Goal: Check status: Check status

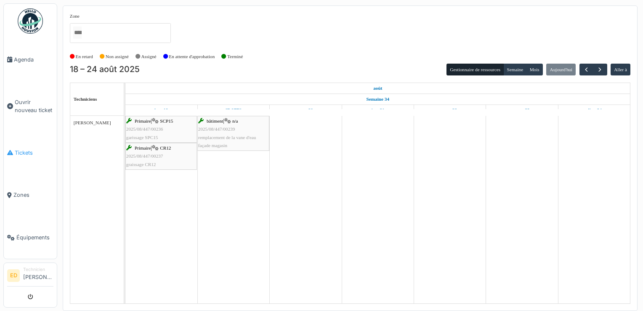
click at [27, 149] on span "Tickets" at bounding box center [34, 153] width 39 height 8
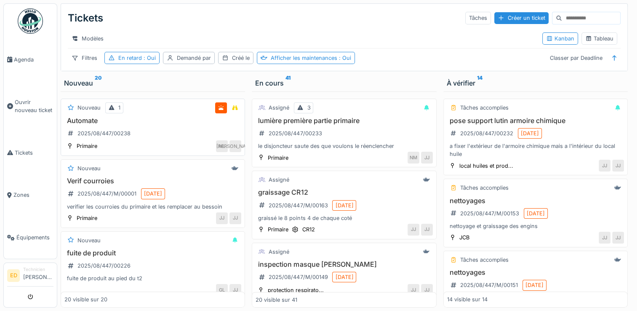
click at [159, 146] on div "ML JA" at bounding box center [171, 146] width 139 height 12
drag, startPoint x: 159, startPoint y: 146, endPoint x: 130, endPoint y: 144, distance: 28.7
click at [130, 140] on div "2025/08/447/00238" at bounding box center [98, 133] width 69 height 14
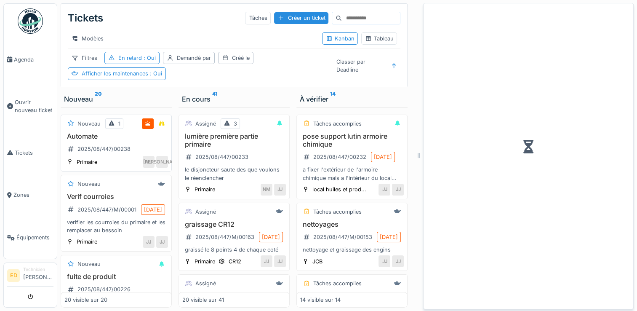
click at [130, 140] on h3 "Automate" at bounding box center [116, 136] width 104 height 8
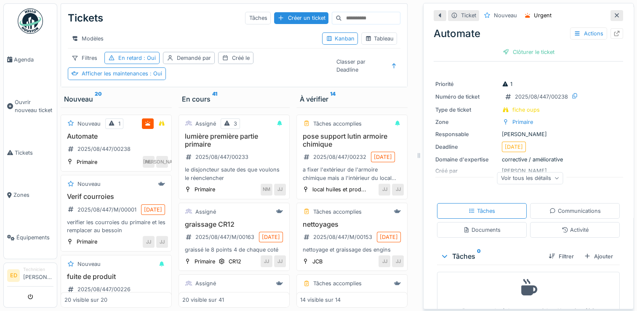
click at [541, 178] on div "Voir tous les détails" at bounding box center [530, 178] width 66 height 12
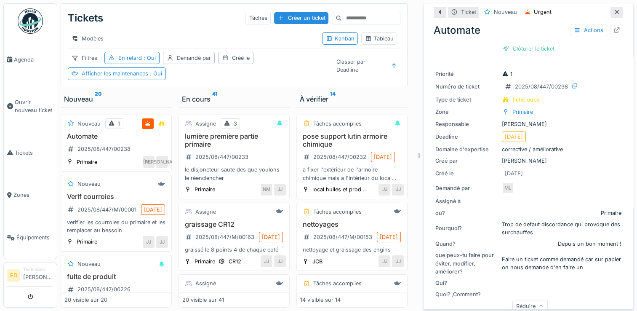
scroll to position [6, 0]
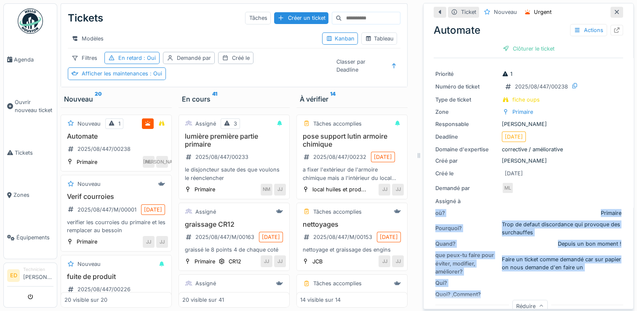
drag, startPoint x: 601, startPoint y: 300, endPoint x: 610, endPoint y: 194, distance: 106.0
click at [610, 194] on div "Priorité 1 Numéro de ticket 2025/08/447/00238 Type de ticket fiche oups Zone Pr…" at bounding box center [528, 190] width 189 height 250
drag, startPoint x: 610, startPoint y: 194, endPoint x: 606, endPoint y: 212, distance: 17.7
click at [606, 212] on div "Priorité 1 Numéro de ticket 2025/08/447/00238 Type de ticket fiche oups Zone Pr…" at bounding box center [528, 190] width 189 height 250
click at [581, 220] on div "Trop de defaut discordance qui provoque des surchauffes" at bounding box center [562, 228] width 120 height 16
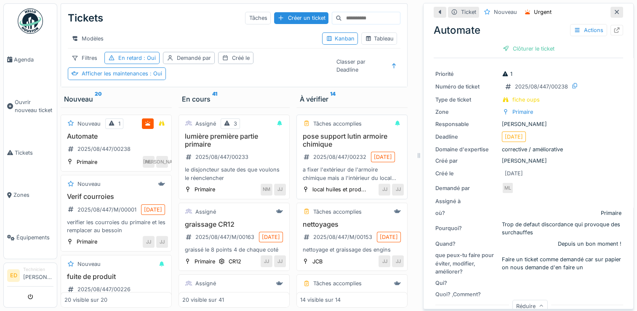
click at [356, 146] on h3 "pose support lutin armoire chimique" at bounding box center [352, 140] width 104 height 16
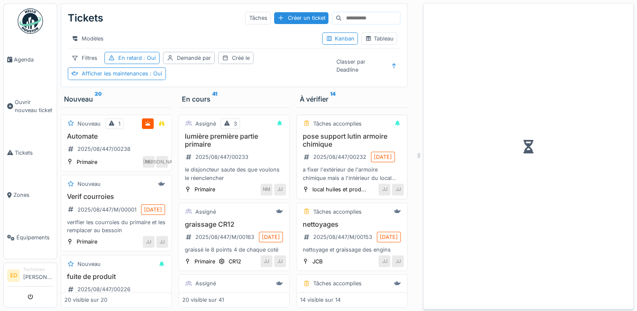
click at [356, 146] on h3 "pose support lutin armoire chimique" at bounding box center [352, 140] width 104 height 16
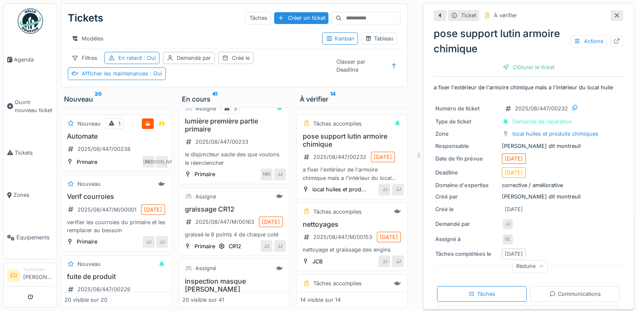
scroll to position [19, 0]
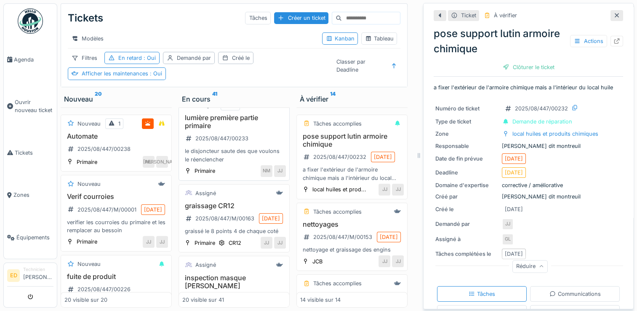
click at [256, 129] on div "lumière première partie primaire 2025/08/447/00233 le disjoncteur saute des que…" at bounding box center [234, 139] width 104 height 50
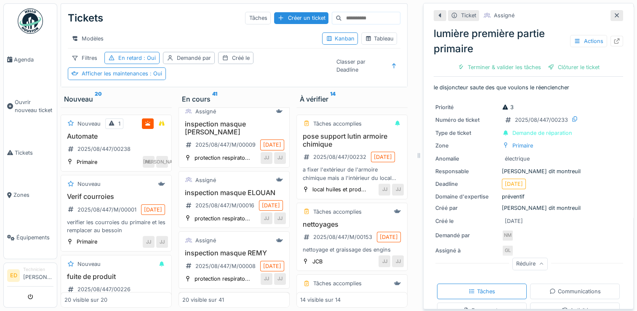
scroll to position [488, 0]
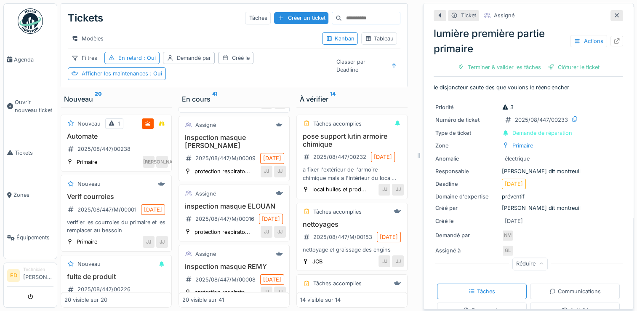
click at [251, 95] on div "manomètre 2025/08/447/00225 05/08/2025 remplacer le manomètre" at bounding box center [234, 78] width 104 height 34
